Goal: Information Seeking & Learning: Learn about a topic

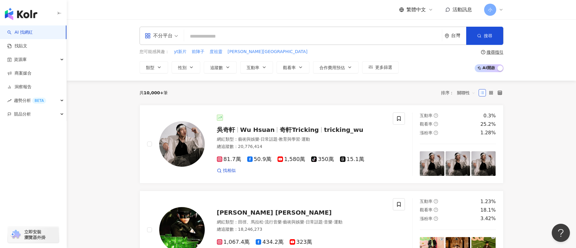
click at [220, 38] on input "search" at bounding box center [313, 37] width 253 height 12
type input "**"
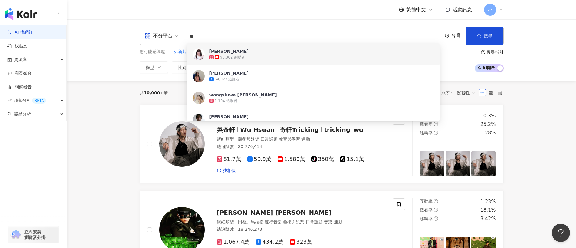
click at [260, 52] on span "李兆華River" at bounding box center [309, 51] width 201 height 6
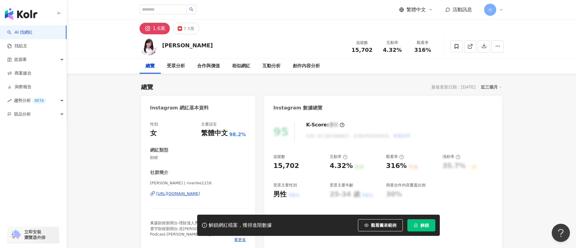
click at [412, 221] on button "解鎖" at bounding box center [422, 225] width 28 height 12
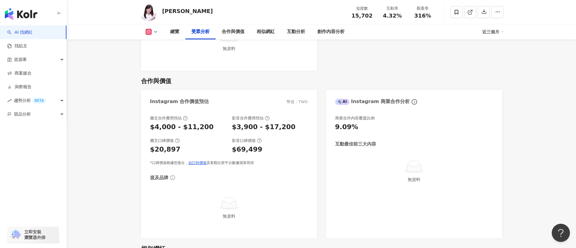
scroll to position [775, 0]
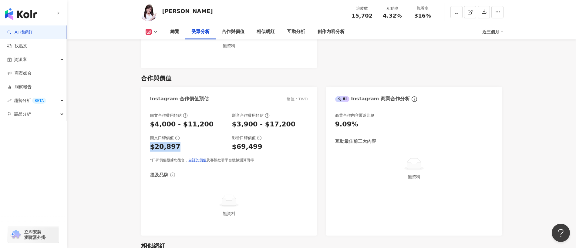
drag, startPoint x: 150, startPoint y: 146, endPoint x: 197, endPoint y: 149, distance: 47.4
click at [197, 149] on div "$20,897" at bounding box center [188, 146] width 76 height 9
drag, startPoint x: 229, startPoint y: 127, endPoint x: 292, endPoint y: 127, distance: 63.1
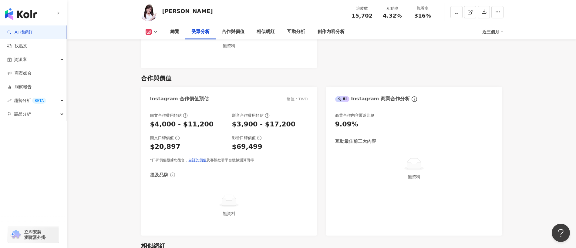
click at [292, 127] on div "圖文合作費用預估 $4,000 - $11,200 影音合作費用預估 $3,900 - $17,200" at bounding box center [229, 121] width 158 height 16
click at [292, 127] on div "$3,900 - $17,200" at bounding box center [270, 124] width 76 height 9
drag, startPoint x: 237, startPoint y: 149, endPoint x: 282, endPoint y: 149, distance: 45.2
click at [282, 149] on div "$69,499" at bounding box center [270, 146] width 76 height 9
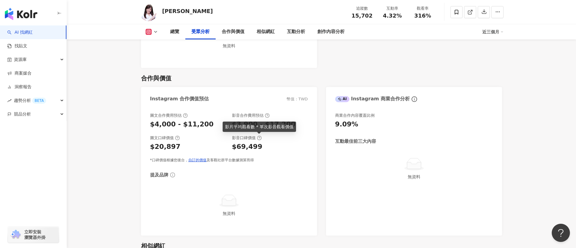
click at [260, 138] on icon at bounding box center [259, 138] width 5 height 5
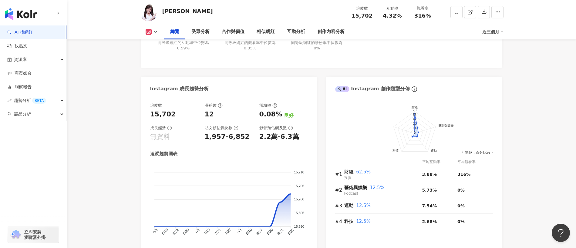
scroll to position [0, 0]
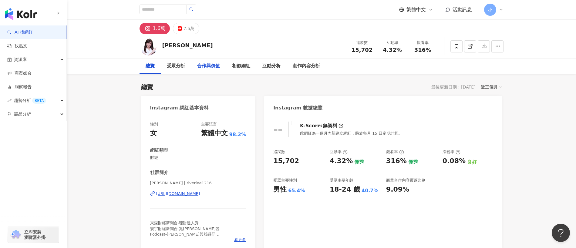
click at [210, 68] on div "合作與價值" at bounding box center [208, 66] width 23 height 7
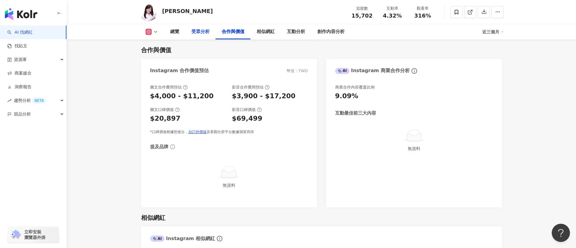
click at [194, 28] on div "受眾分析" at bounding box center [200, 31] width 30 height 15
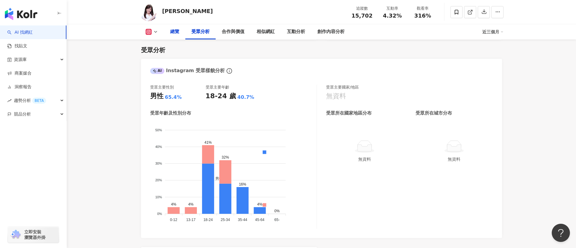
click at [179, 29] on div "總覽" at bounding box center [174, 31] width 21 height 15
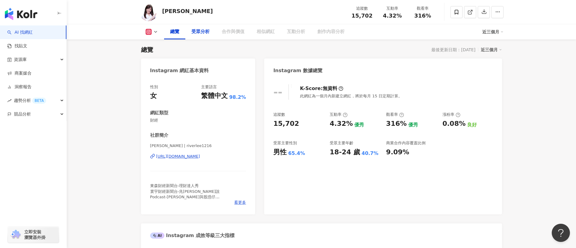
click at [215, 30] on div "受眾分析" at bounding box center [200, 31] width 30 height 15
click at [208, 31] on div "受眾分析" at bounding box center [201, 31] width 18 height 7
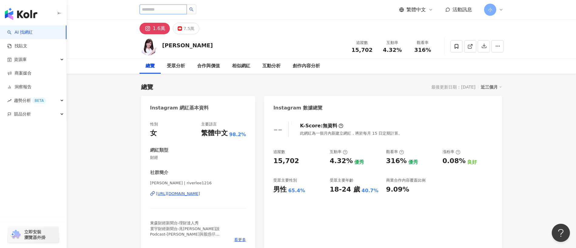
click at [157, 10] on input "search" at bounding box center [163, 10] width 47 height 10
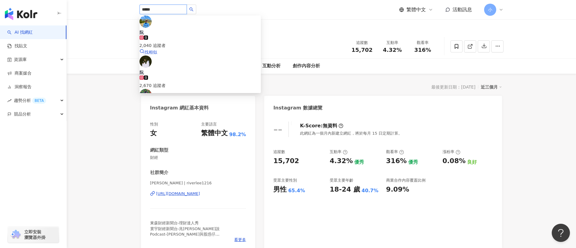
type input "***"
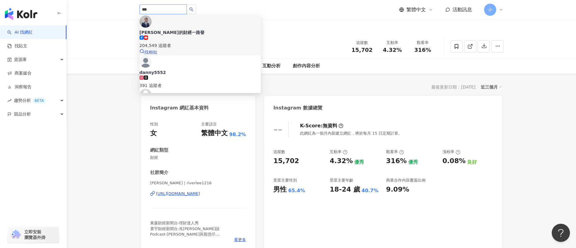
click at [204, 29] on div "阮慕驊的財經一路發 204,549 追蹤者" at bounding box center [200, 38] width 121 height 19
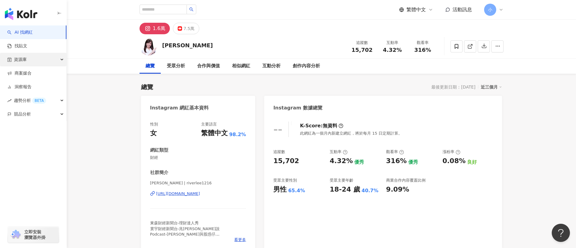
click at [59, 62] on div "資源庫" at bounding box center [33, 60] width 66 height 14
click at [31, 33] on link "AI 找網紅" at bounding box center [19, 32] width 25 height 6
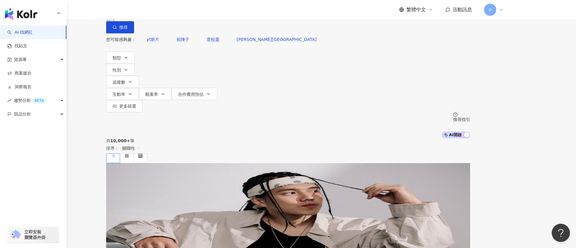
click at [195, 12] on input "search" at bounding box center [169, 6] width 49 height 12
click at [137, 10] on span "不分平台" at bounding box center [123, 6] width 27 height 10
click at [175, 66] on div "Instagram" at bounding box center [161, 62] width 30 height 7
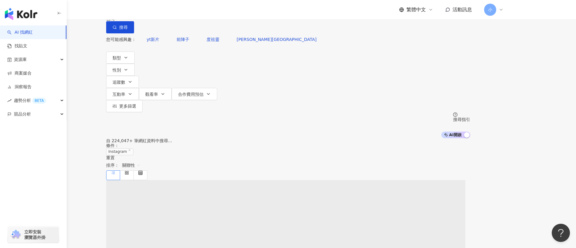
click at [141, 10] on span "Instagram" at bounding box center [125, 6] width 31 height 10
click at [167, 51] on div "不分平台" at bounding box center [162, 52] width 33 height 7
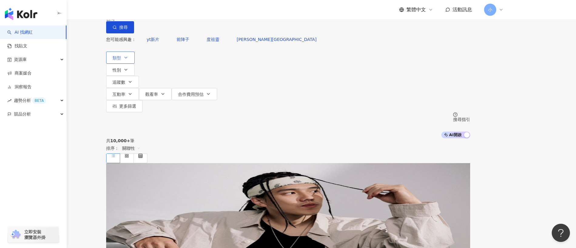
click at [128, 60] on icon "button" at bounding box center [126, 57] width 5 height 5
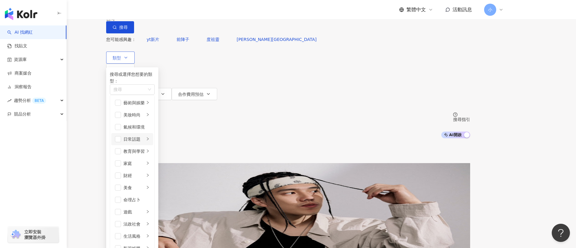
scroll to position [49, 0]
click at [145, 172] on div "財經" at bounding box center [134, 175] width 21 height 7
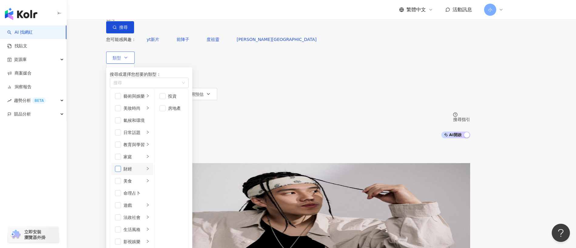
click at [121, 166] on span "button" at bounding box center [118, 169] width 6 height 6
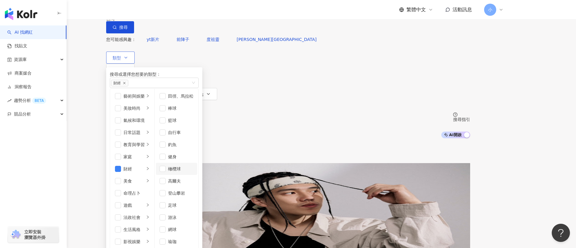
scroll to position [56, 0]
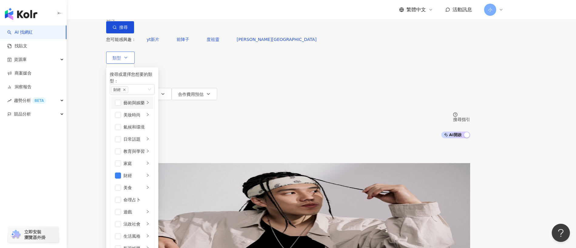
click at [150, 104] on icon "right" at bounding box center [148, 103] width 4 height 4
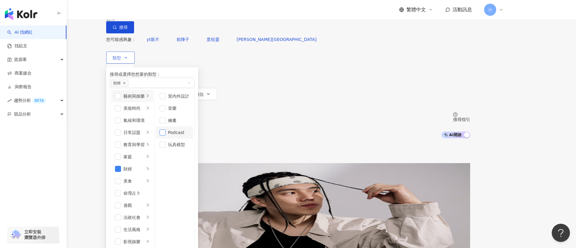
click at [166, 136] on span "button" at bounding box center [163, 133] width 6 height 6
click at [150, 110] on icon "right" at bounding box center [148, 108] width 4 height 4
click at [150, 124] on div "氣候和環境" at bounding box center [137, 120] width 26 height 7
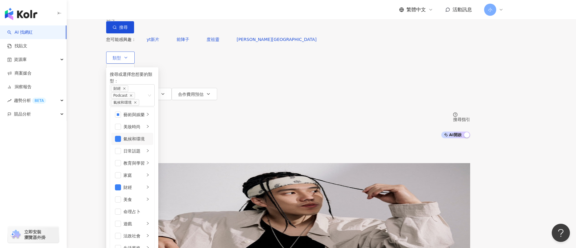
click at [150, 142] on div "氣候和環境" at bounding box center [137, 139] width 26 height 7
click at [150, 146] on icon "right" at bounding box center [148, 144] width 4 height 4
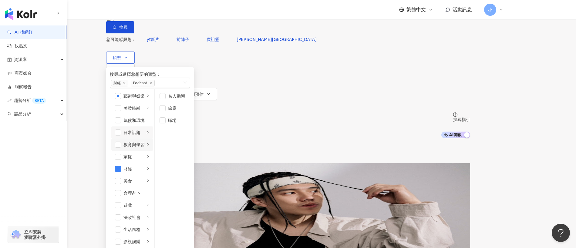
click at [153, 151] on li "教育與學習" at bounding box center [132, 145] width 42 height 12
click at [153, 139] on li "日常話題" at bounding box center [132, 133] width 42 height 12
click at [166, 124] on span "button" at bounding box center [163, 120] width 6 height 6
click at [150, 158] on icon "right" at bounding box center [148, 157] width 4 height 4
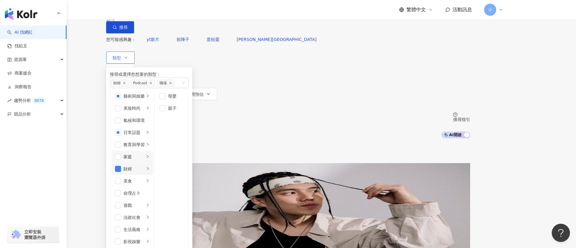
scroll to position [47, 0]
click at [153, 175] on li "美食" at bounding box center [132, 181] width 42 height 12
click at [153, 236] on li "影視娛樂" at bounding box center [132, 242] width 42 height 12
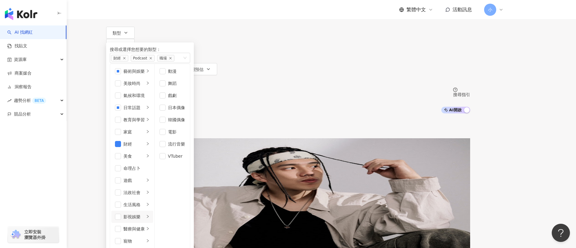
scroll to position [24, 0]
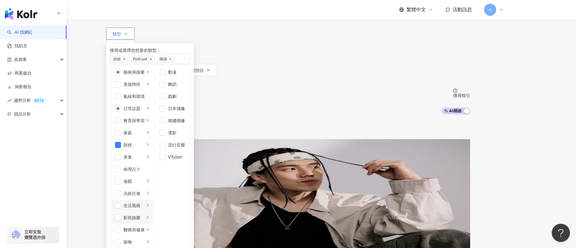
click at [150, 204] on icon "right" at bounding box center [148, 206] width 4 height 4
click at [150, 227] on div "button" at bounding box center [148, 230] width 4 height 6
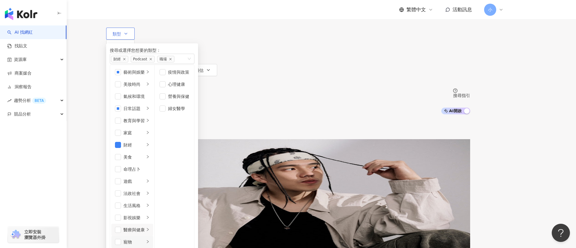
click at [150, 239] on div "button" at bounding box center [148, 242] width 4 height 6
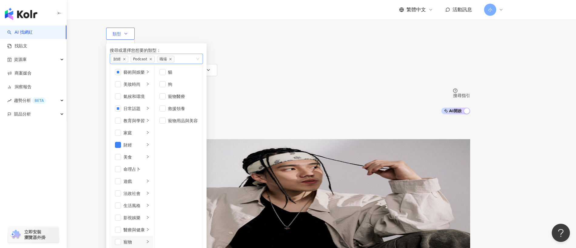
click at [195, 63] on div "財經 Podcast 職場" at bounding box center [153, 59] width 84 height 7
click at [203, 64] on div "財經 Podcast 職場" at bounding box center [156, 59] width 93 height 10
click at [319, 114] on div "共 10,000+ 筆 排序： 關聯性" at bounding box center [288, 126] width 364 height 25
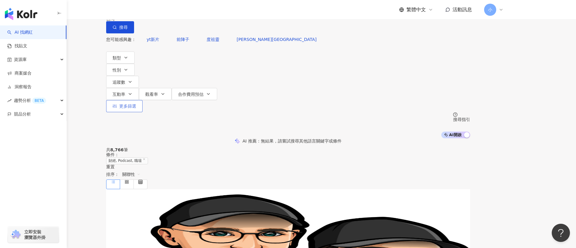
click at [136, 104] on span "更多篩選" at bounding box center [127, 106] width 17 height 5
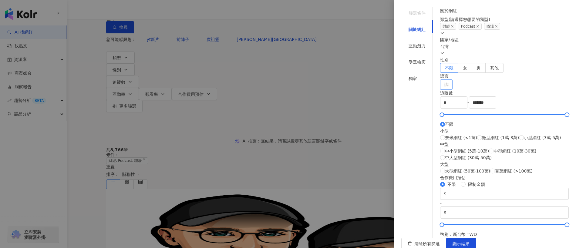
click at [445, 87] on div at bounding box center [444, 85] width 4 height 5
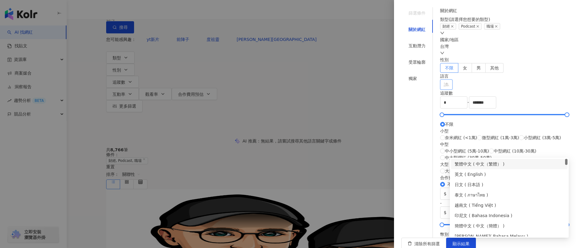
click at [490, 90] on div "語言 請選擇或搜尋" at bounding box center [504, 81] width 129 height 17
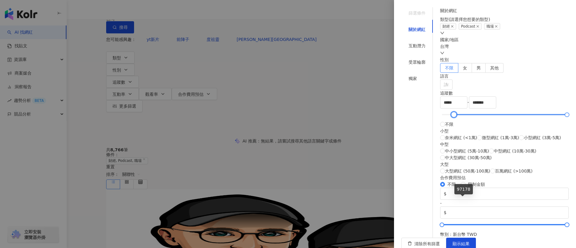
type input "*****"
drag, startPoint x: 453, startPoint y: 199, endPoint x: 464, endPoint y: 196, distance: 11.9
click at [456, 117] on div at bounding box center [454, 114] width 3 height 3
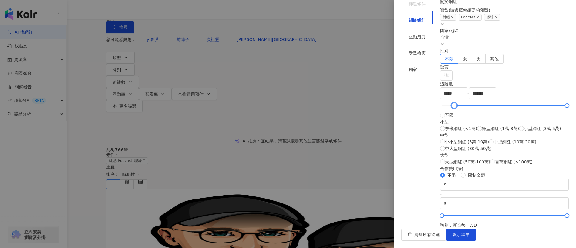
scroll to position [210, 0]
click at [470, 236] on span "顯示結果" at bounding box center [461, 235] width 17 height 5
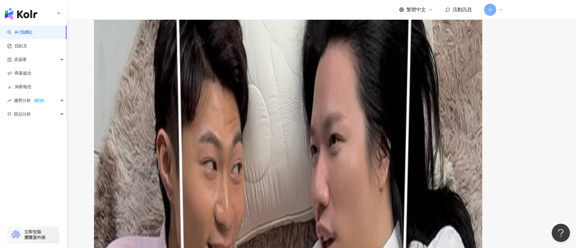
scroll to position [229, 0]
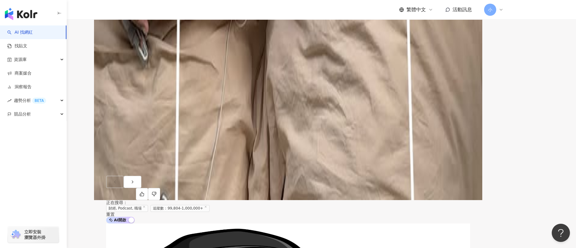
scroll to position [880, 0]
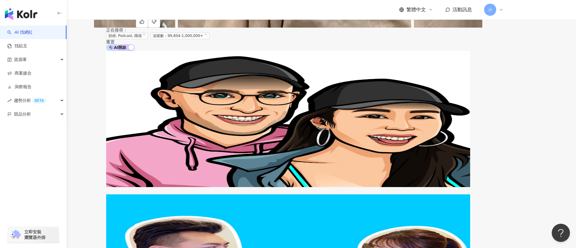
scroll to position [1160, 0]
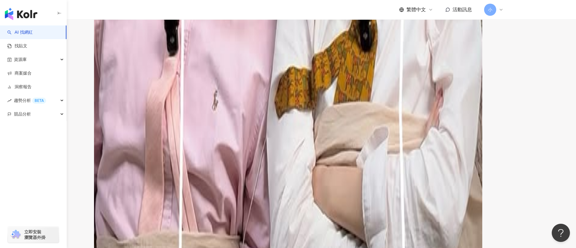
scroll to position [1157, 0]
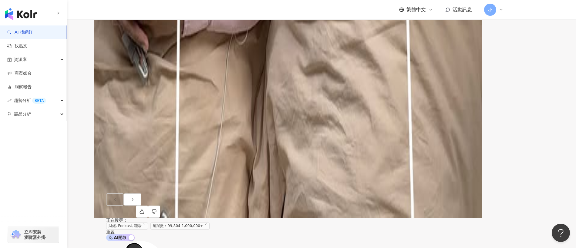
scroll to position [857, 0]
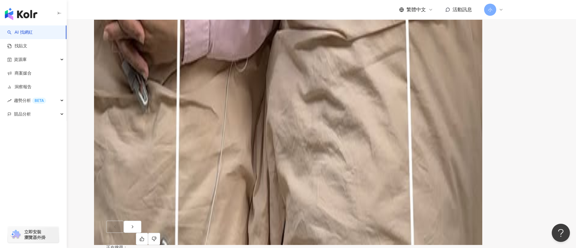
drag, startPoint x: 233, startPoint y: 104, endPoint x: 275, endPoint y: 41, distance: 75.9
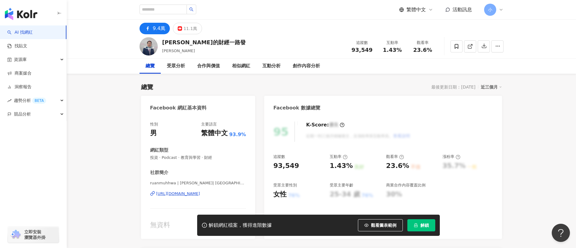
click at [422, 226] on span "解鎖" at bounding box center [425, 225] width 8 height 5
click at [421, 225] on span "解鎖" at bounding box center [425, 225] width 8 height 5
click at [176, 65] on div "受眾分析" at bounding box center [176, 66] width 18 height 7
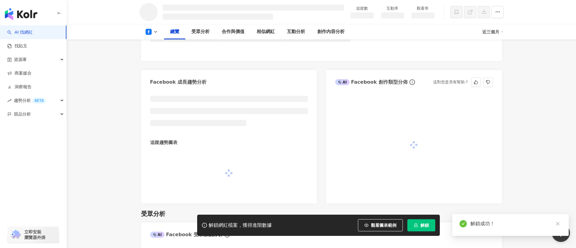
scroll to position [151, 0]
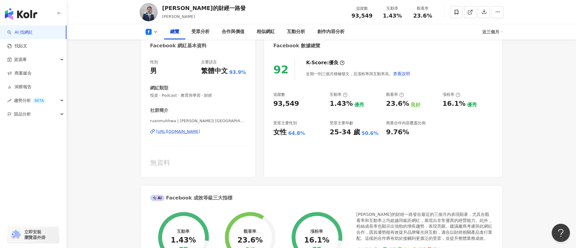
scroll to position [55, 0]
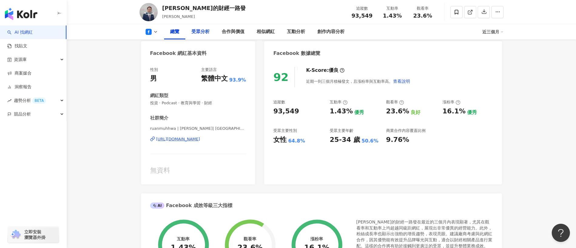
click at [198, 32] on div "受眾分析" at bounding box center [201, 31] width 18 height 7
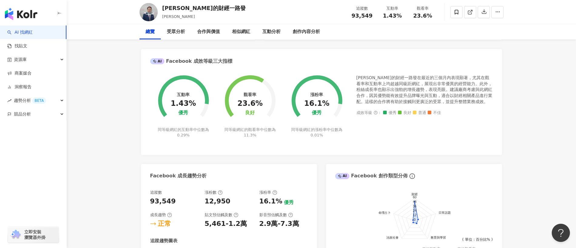
scroll to position [0, 0]
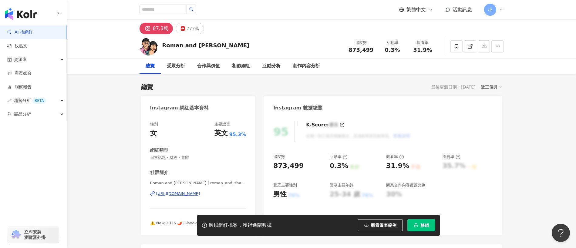
click at [421, 226] on span "解鎖" at bounding box center [425, 225] width 8 height 5
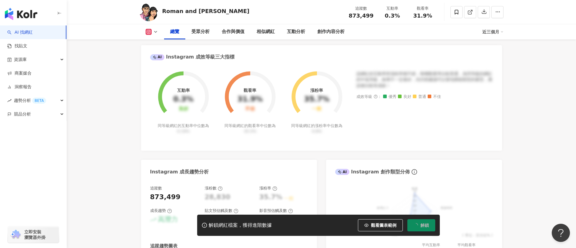
scroll to position [230, 0]
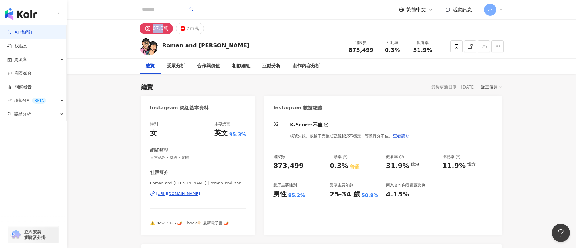
scroll to position [78, 0]
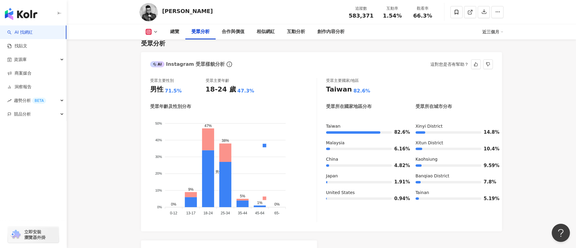
scroll to position [517, 0]
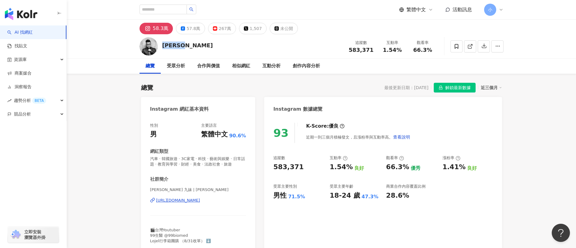
drag, startPoint x: 162, startPoint y: 44, endPoint x: 188, endPoint y: 44, distance: 26.1
click at [188, 44] on div "[PERSON_NAME] 追蹤數 583,371 互動率 1.54% 觀看率 66.3%" at bounding box center [321, 46] width 389 height 24
copy div "Joeman"
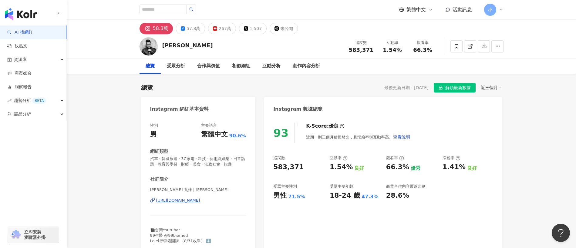
scroll to position [48, 0]
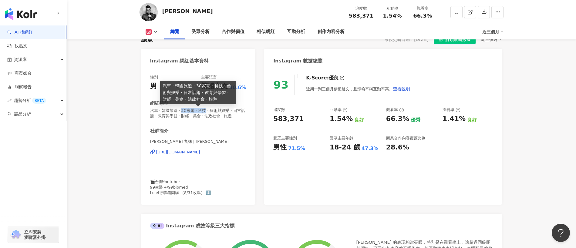
drag, startPoint x: 181, startPoint y: 112, endPoint x: 203, endPoint y: 112, distance: 22.5
click at [203, 112] on span "汽車 · 韓國旅遊 · 3C家電 · 科技 · 藝術與娛樂 · 日常話題 · 教育與學習 · 財經 · 美食 · 法政社會 · 旅遊" at bounding box center [198, 113] width 96 height 11
copy span "3C家電 · 科技"
